Goal: Information Seeking & Learning: Learn about a topic

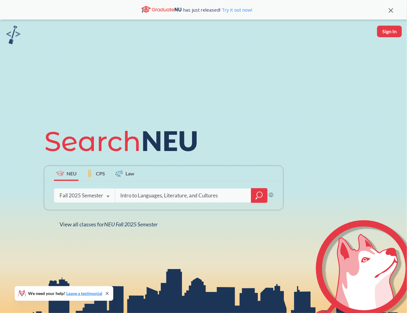
type input "Intro to Languages, Literature, and Cultures"
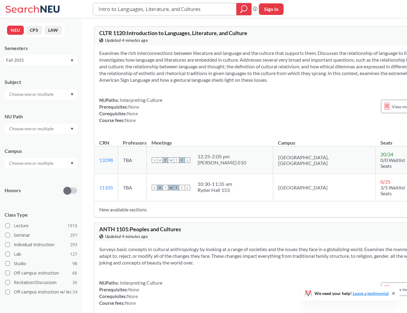
click at [186, 9] on input "Intro to Languages, Literature, and Cultures" at bounding box center [165, 9] width 134 height 10
type input "complex variables"
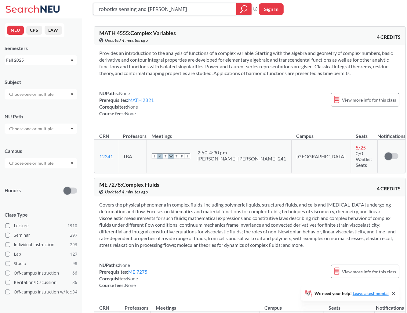
type input "robotics sensing and naving"
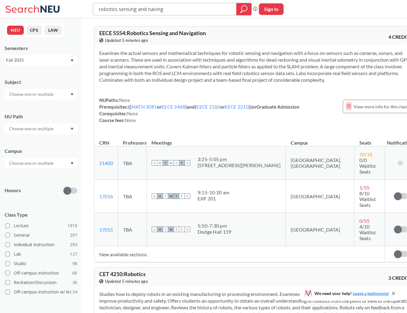
click at [171, 13] on input "robotics sensing and naving" at bounding box center [165, 9] width 134 height 10
type input "advanced group theory"
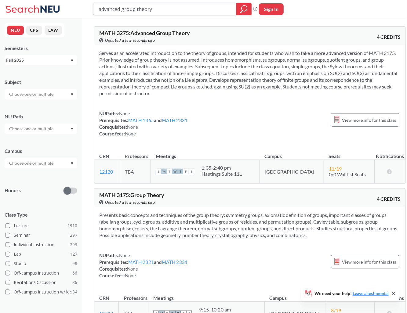
paste input "Graph T"
type input "Graph Theory"
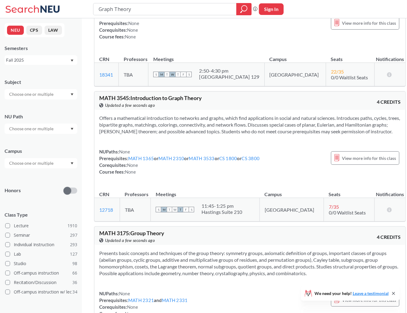
scroll to position [132, 0]
